Goal: Task Accomplishment & Management: Manage account settings

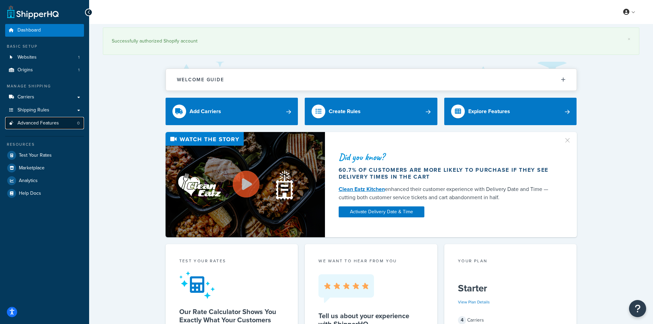
click at [48, 119] on link "Advanced Features 0" at bounding box center [44, 123] width 79 height 13
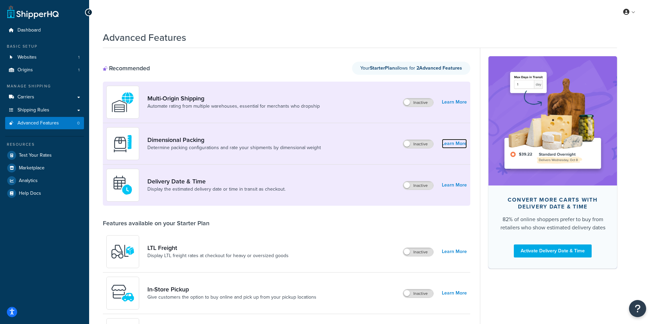
click at [457, 146] on link "Learn More" at bounding box center [454, 144] width 25 height 10
click at [44, 108] on span "Shipping Rules" at bounding box center [33, 110] width 32 height 6
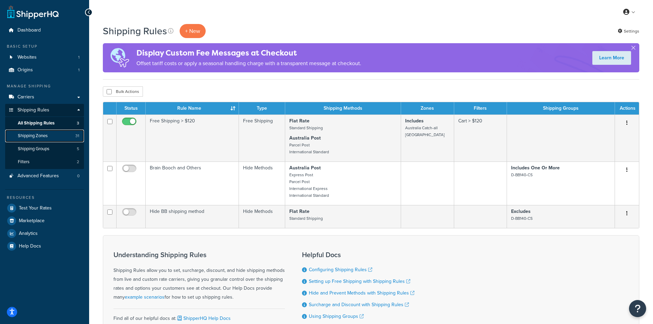
click at [50, 135] on link "Shipping Zones 31" at bounding box center [44, 135] width 79 height 13
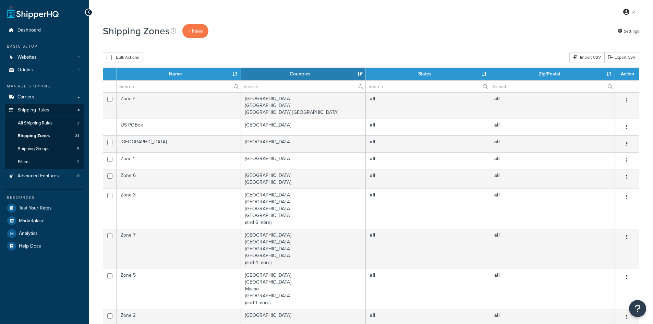
select select "15"
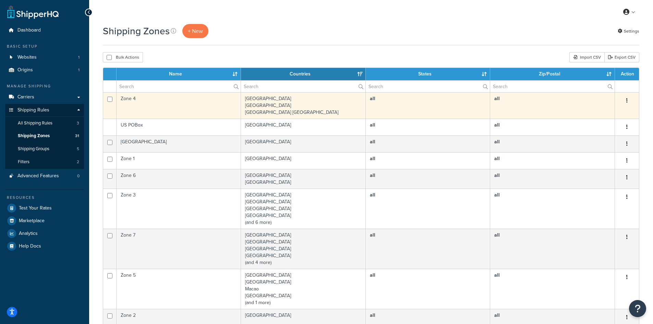
click at [139, 97] on td "Zone 4" at bounding box center [178, 105] width 124 height 26
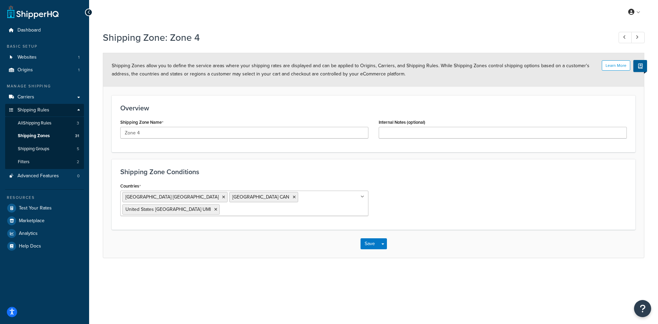
drag, startPoint x: 274, startPoint y: 103, endPoint x: 271, endPoint y: 100, distance: 3.9
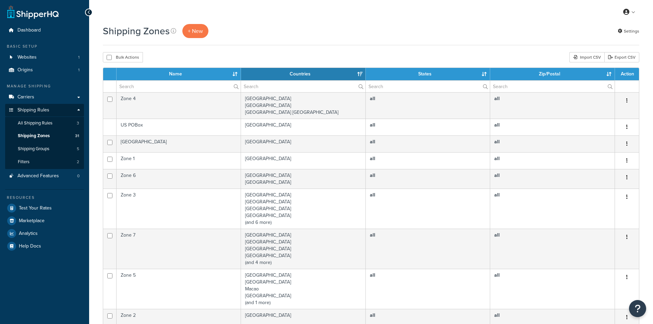
select select "15"
click at [38, 144] on link "Shipping Groups 5" at bounding box center [44, 148] width 79 height 13
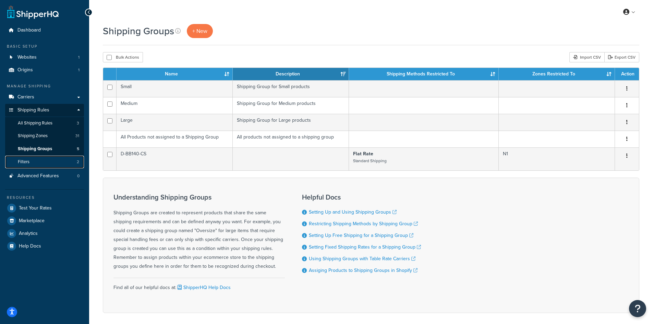
click at [39, 162] on link "Filters 2" at bounding box center [44, 162] width 79 height 13
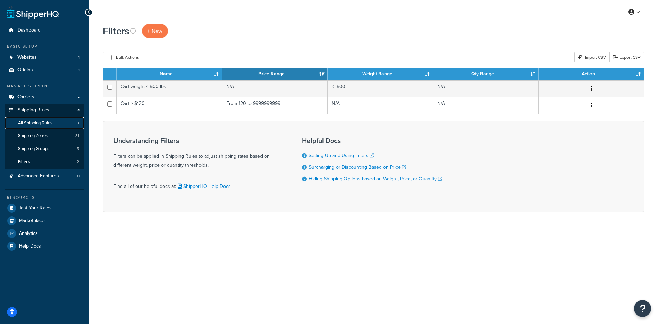
click at [40, 124] on span "All Shipping Rules" at bounding box center [35, 123] width 35 height 6
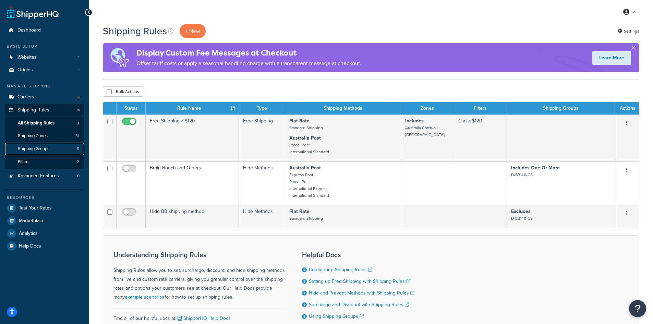
click at [40, 147] on span "Shipping Groups" at bounding box center [34, 149] width 32 height 6
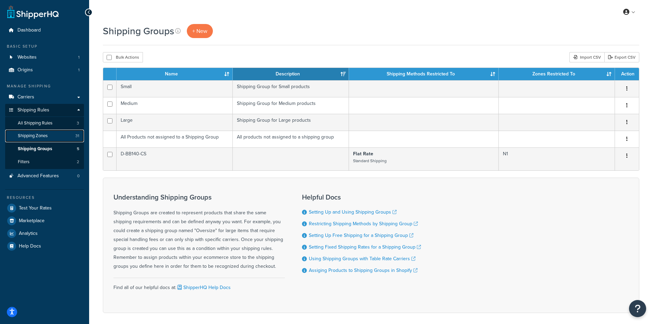
click at [38, 136] on span "Shipping Zones" at bounding box center [33, 136] width 30 height 6
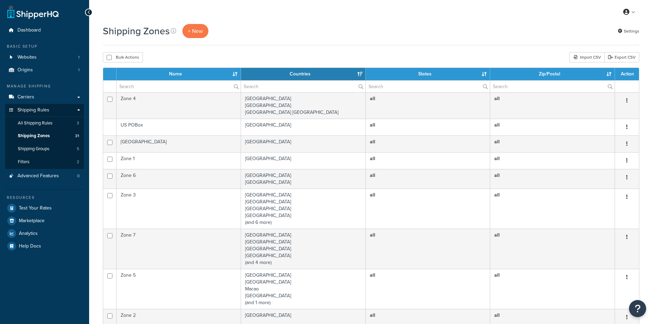
select select "15"
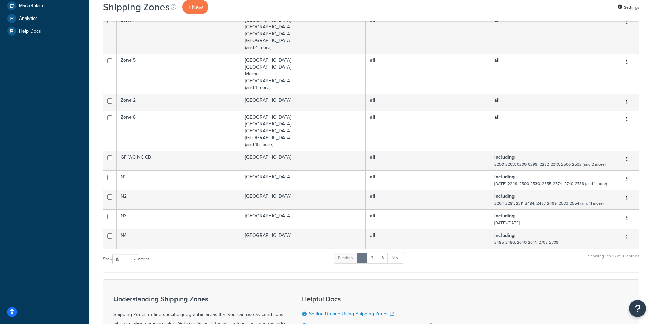
scroll to position [39, 0]
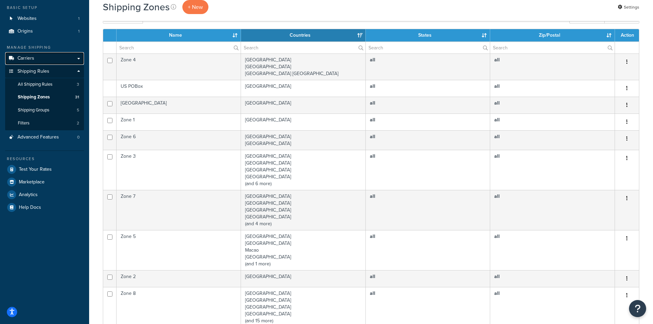
click at [35, 59] on link "Carriers" at bounding box center [44, 58] width 79 height 13
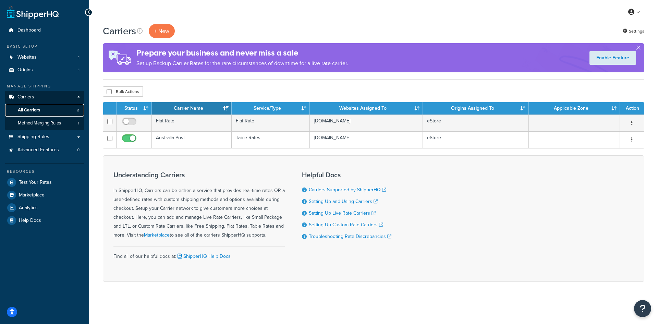
click at [37, 109] on span "All Carriers" at bounding box center [29, 110] width 22 height 6
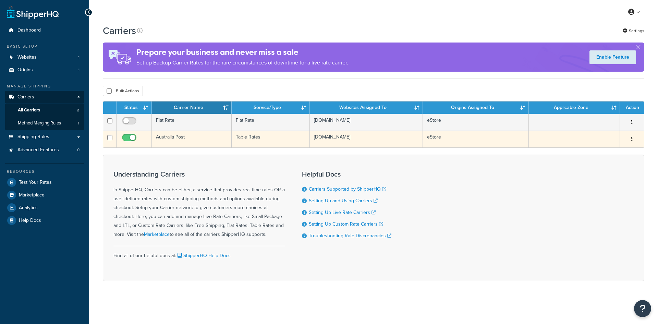
click at [176, 137] on td "Australia Post" at bounding box center [192, 139] width 80 height 17
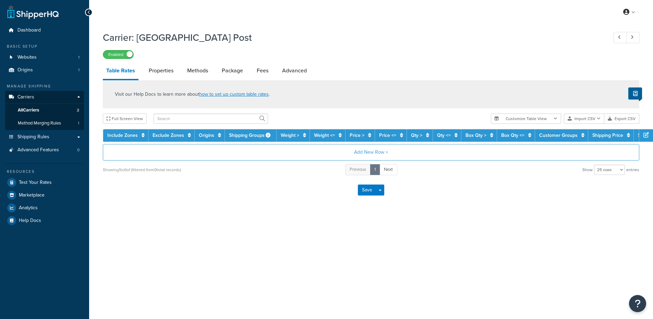
select select "25"
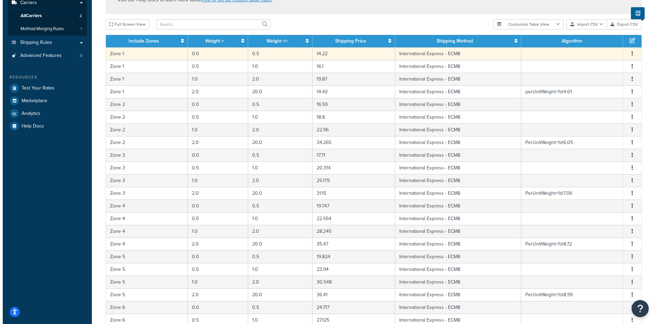
scroll to position [137, 0]
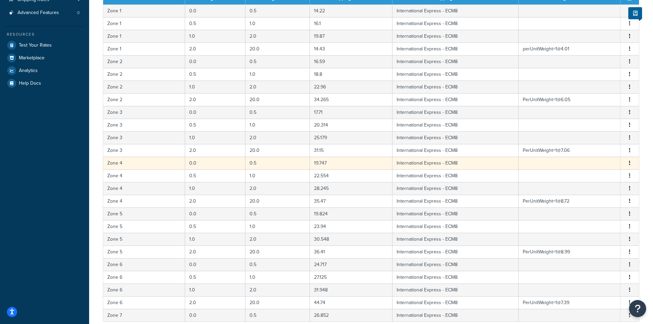
click at [136, 161] on td "Zone 4" at bounding box center [144, 163] width 82 height 13
select select "97621"
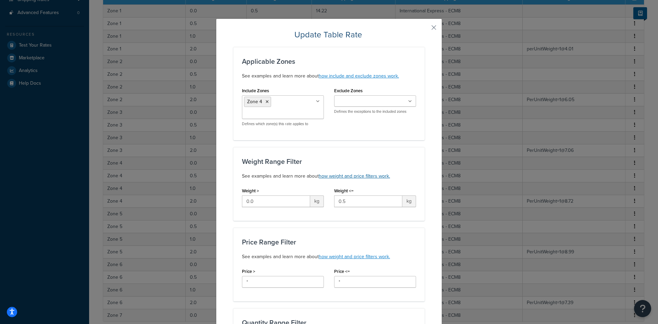
scroll to position [0, 0]
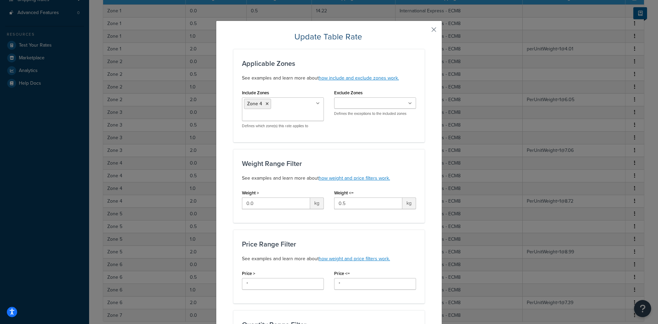
click at [424, 31] on button "button" at bounding box center [424, 32] width 2 height 2
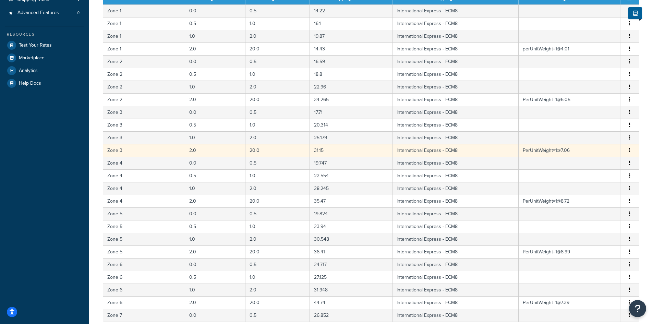
click at [627, 150] on button "button" at bounding box center [628, 151] width 5 height 8
click at [604, 134] on div "Edit" at bounding box center [594, 136] width 49 height 14
select select "97621"
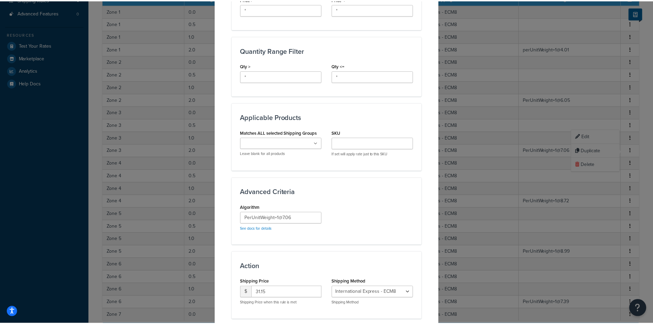
scroll to position [320, 0]
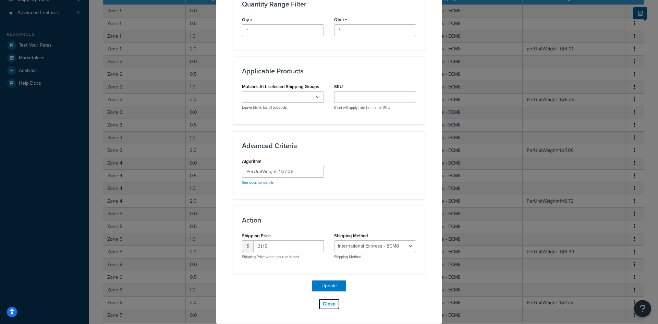
click at [325, 303] on button "Close" at bounding box center [329, 304] width 22 height 12
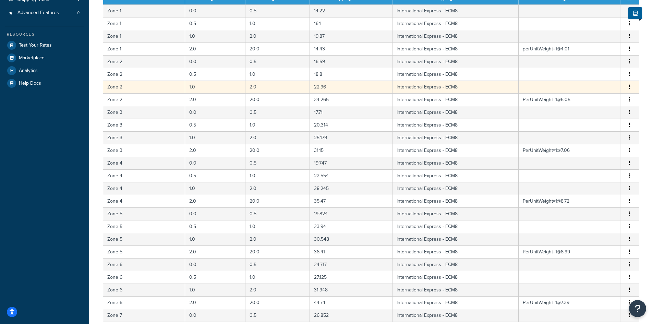
scroll to position [0, 0]
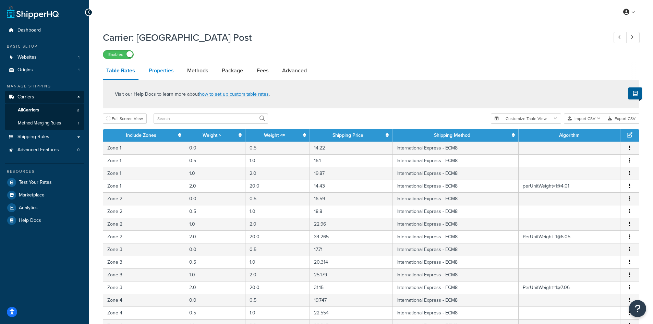
click at [164, 78] on link "Properties" at bounding box center [161, 70] width 32 height 16
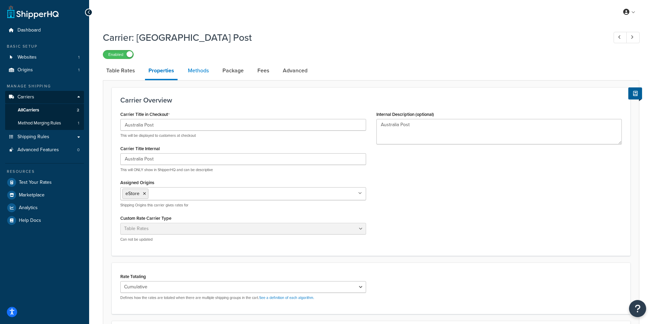
click at [195, 65] on link "Methods" at bounding box center [198, 70] width 28 height 16
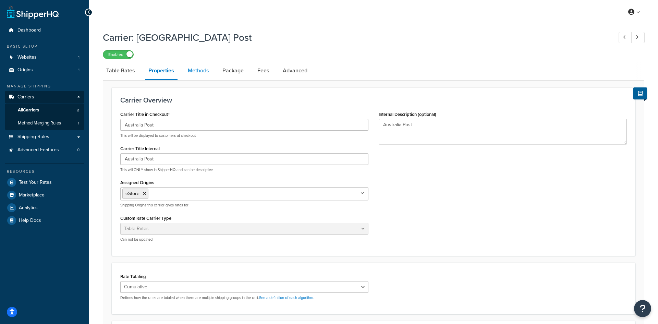
select select "25"
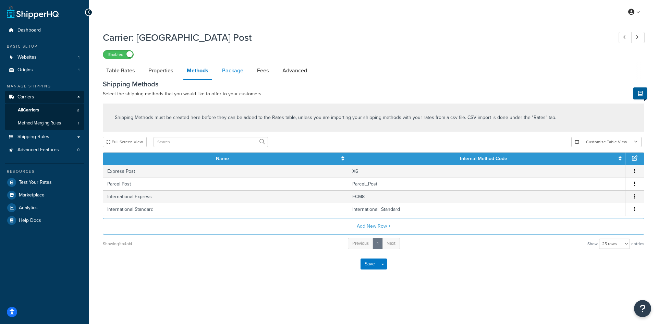
click at [222, 72] on link "Package" at bounding box center [233, 70] width 28 height 16
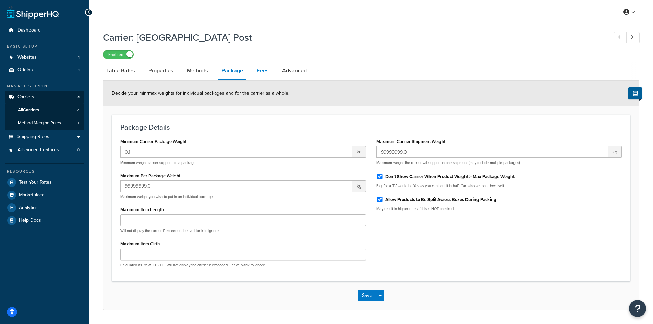
click at [257, 73] on link "Fees" at bounding box center [262, 70] width 18 height 16
select select "AFTER"
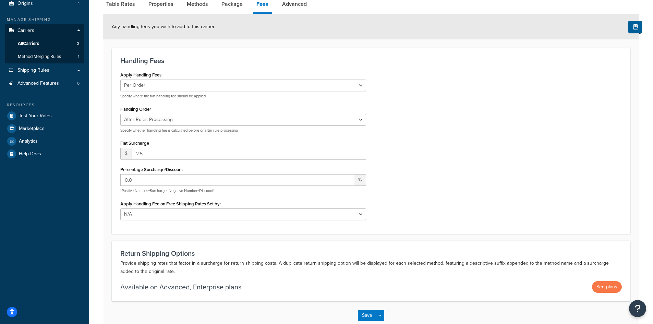
scroll to position [69, 0]
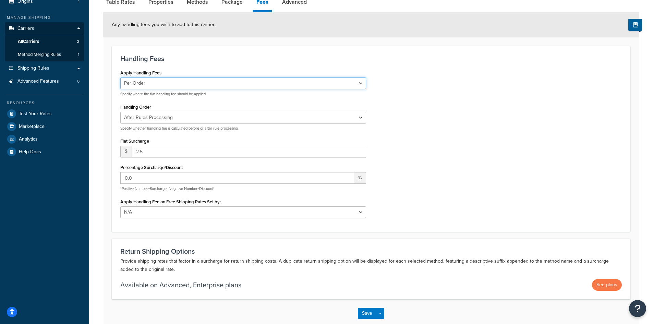
click at [349, 87] on select "Per Order Per Item Per Package" at bounding box center [243, 83] width 246 height 12
click at [450, 89] on div "Apply Handling Fees Per Order Per Item Per Package Specify where the flat handl…" at bounding box center [370, 145] width 511 height 155
click at [350, 82] on select "Per Order Per Item Per Package" at bounding box center [243, 83] width 246 height 12
click at [437, 77] on div "Apply Handling Fees Per Order Per Item Per Package Specify where the flat handl…" at bounding box center [370, 145] width 511 height 155
click at [354, 82] on select "Per Order Per Item Per Package" at bounding box center [243, 83] width 246 height 12
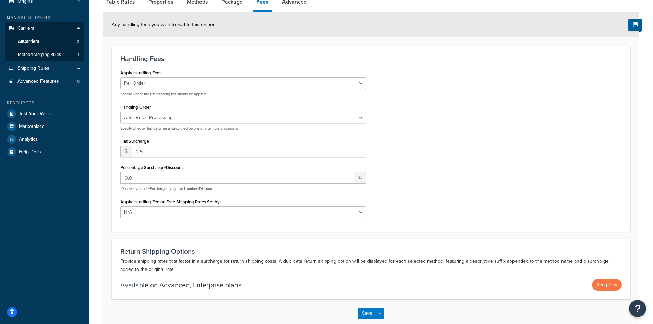
click at [438, 77] on div "Apply Handling Fees Per Order Per Item Per Package Specify where the flat handl…" at bounding box center [370, 145] width 511 height 155
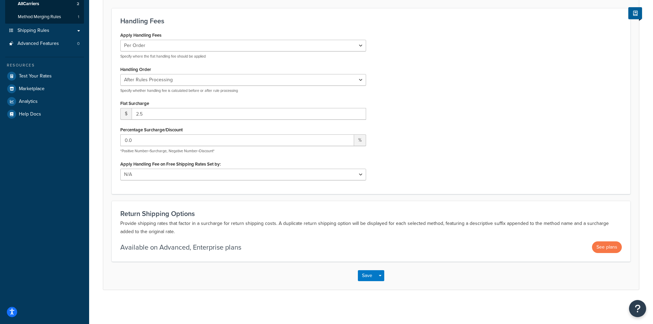
scroll to position [107, 0]
click at [312, 174] on select "N/A Fixed/Free Shipping Methods Free Promotion Rules All Free Shipping" at bounding box center [243, 174] width 246 height 12
click at [428, 170] on div "Apply Handling Fees Per Order Per Item Per Package Specify where the flat handl…" at bounding box center [370, 107] width 511 height 155
